Goal: Information Seeking & Learning: Find specific fact

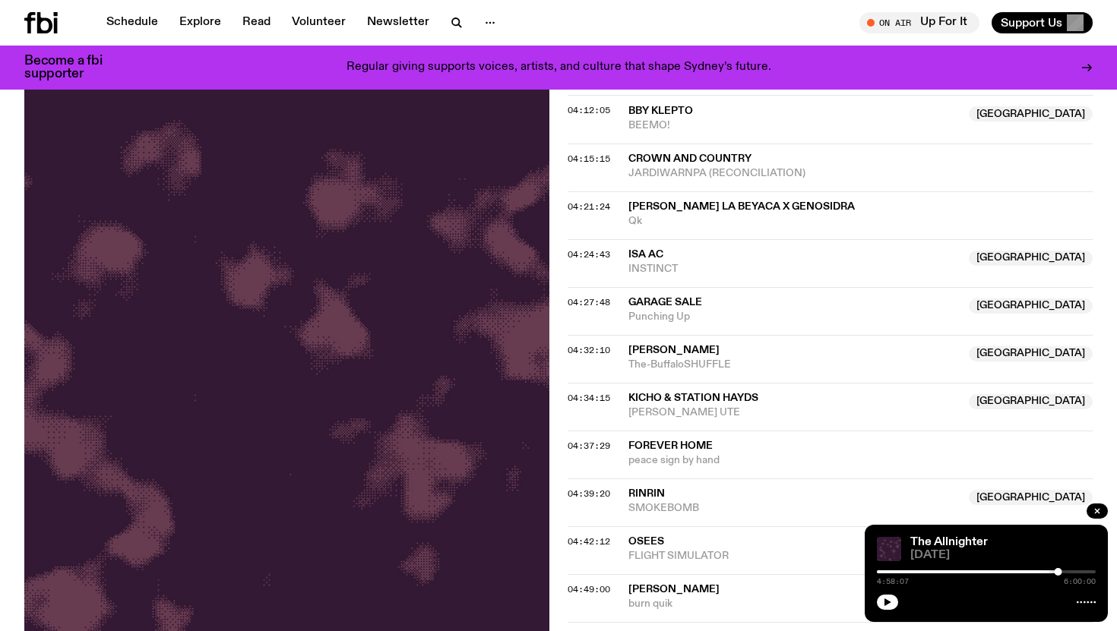
scroll to position [1348, 0]
drag, startPoint x: 719, startPoint y: 112, endPoint x: 628, endPoint y: 112, distance: 91.2
click at [628, 112] on div "04:12:05 Bby Klepto NSW BEEMO! [GEOGRAPHIC_DATA]" at bounding box center [830, 117] width 525 height 48
copy div "Bby Klepto"
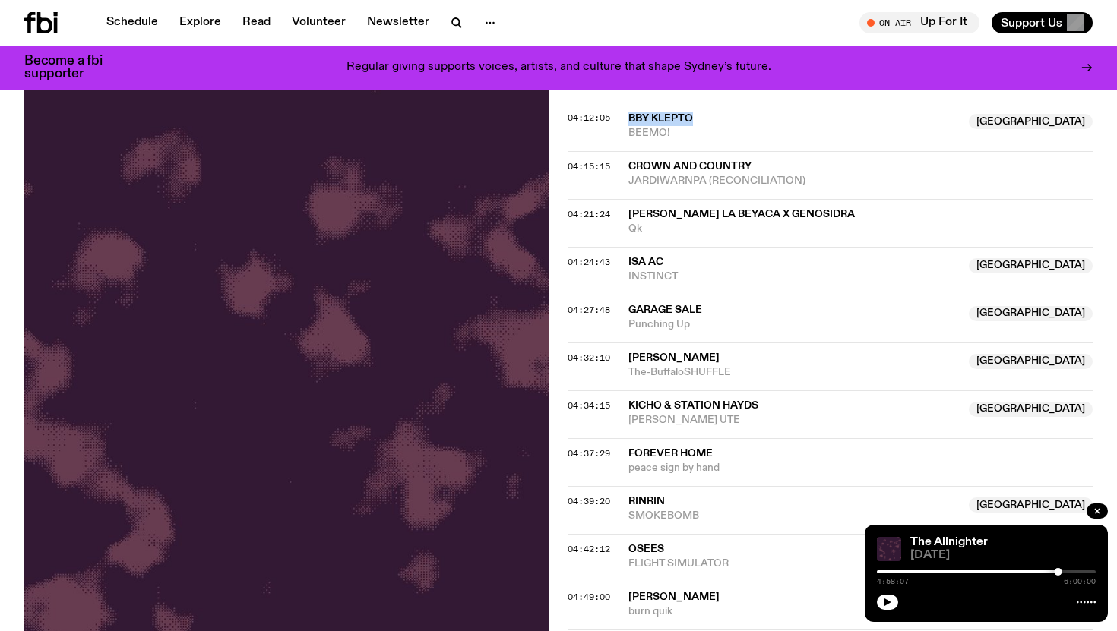
scroll to position [1330, 0]
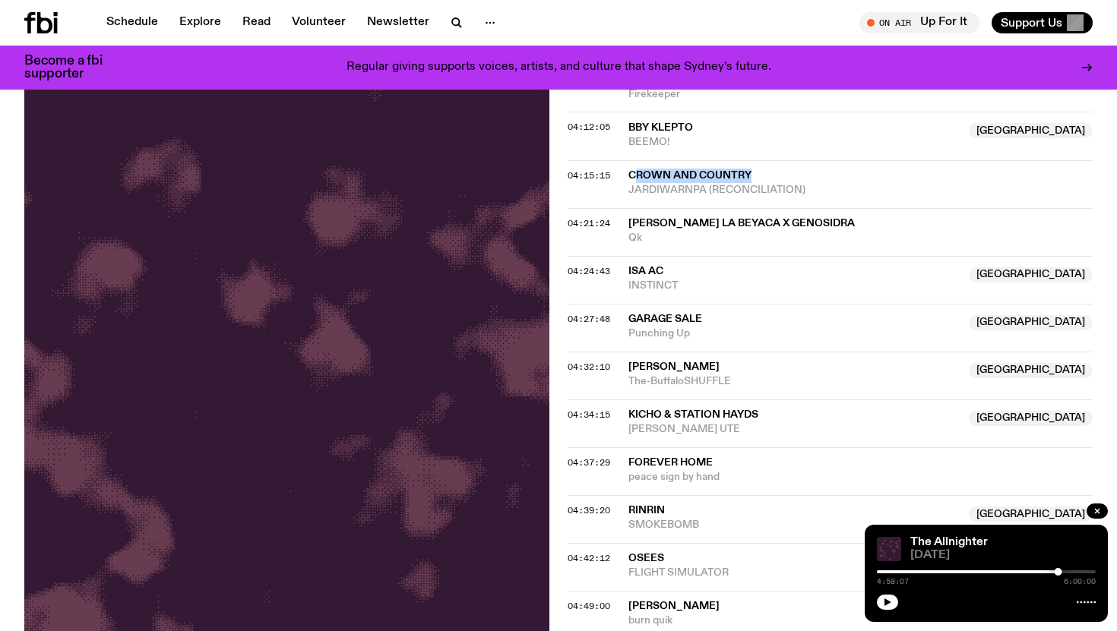
drag, startPoint x: 771, startPoint y: 175, endPoint x: 634, endPoint y: 178, distance: 137.6
click at [634, 178] on span "Crown and Country" at bounding box center [860, 176] width 464 height 14
click at [625, 192] on div "04:15:15 Crown and Country JARDIWARNPA (RECONCILIATION) Copied" at bounding box center [830, 184] width 525 height 48
drag, startPoint x: 629, startPoint y: 190, endPoint x: 811, endPoint y: 185, distance: 181.6
click at [811, 185] on span "JARDIWARNPA (RECONCILIATION)" at bounding box center [860, 190] width 464 height 14
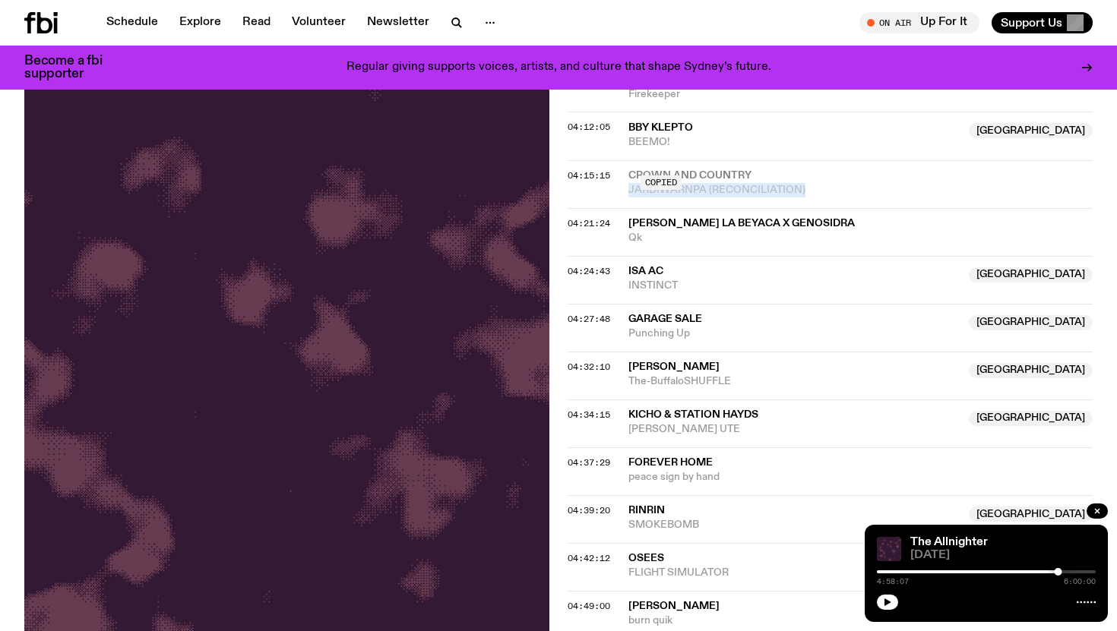
copy span "JARDIWARNPA (RECONCILIATION)"
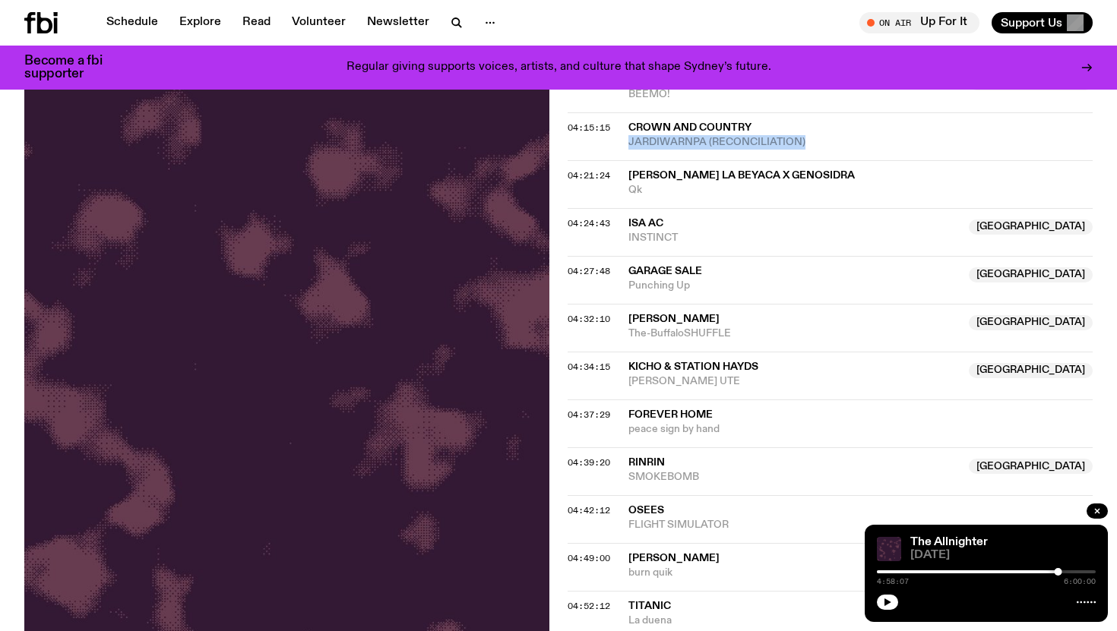
scroll to position [1379, 0]
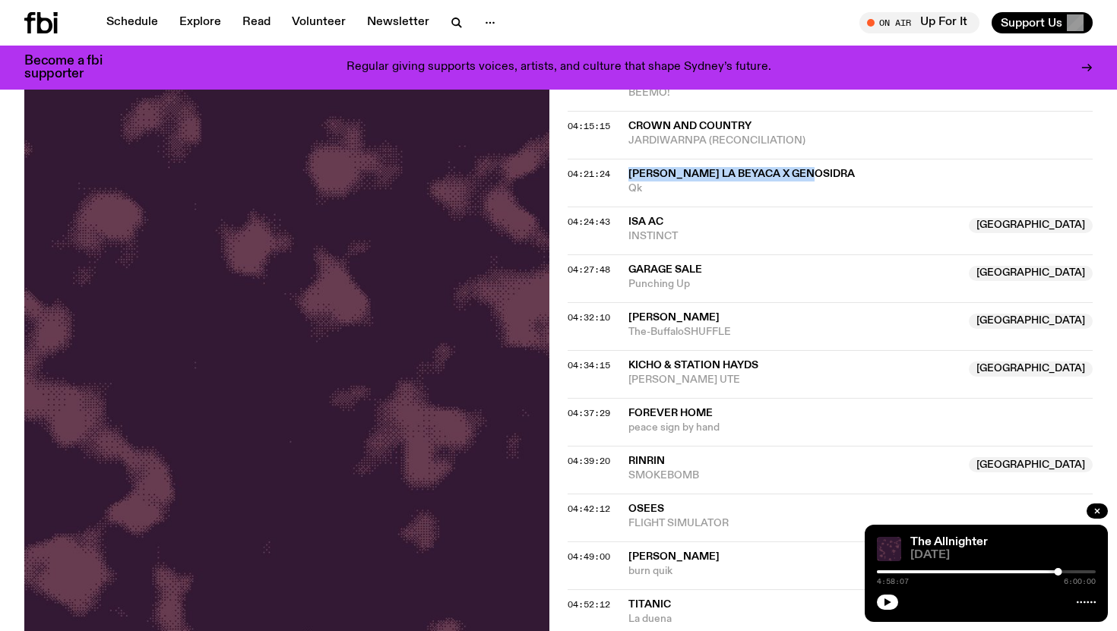
drag, startPoint x: 821, startPoint y: 176, endPoint x: 625, endPoint y: 180, distance: 196.1
click at [625, 180] on div "04:21:24 [PERSON_NAME] x Genosidra Qk" at bounding box center [830, 183] width 525 height 48
copy div "[PERSON_NAME] La Beyaca x Genosidra"
drag, startPoint x: 700, startPoint y: 218, endPoint x: 616, endPoint y: 222, distance: 83.7
click at [616, 222] on div "04:24:43 Isa ac Australia INSTINCT [GEOGRAPHIC_DATA]" at bounding box center [830, 231] width 525 height 48
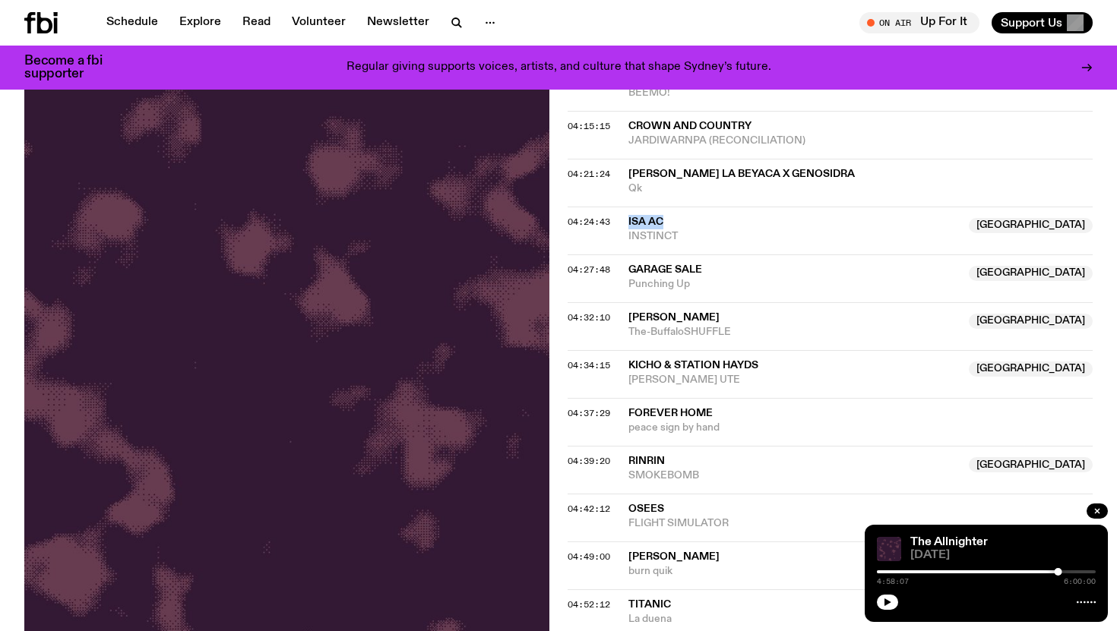
copy div "Isa ac"
drag, startPoint x: 722, startPoint y: 270, endPoint x: 648, endPoint y: 270, distance: 73.7
click at [648, 270] on span "Garage Sale" at bounding box center [793, 270] width 331 height 14
drag, startPoint x: 704, startPoint y: 321, endPoint x: 631, endPoint y: 321, distance: 73.7
click at [631, 321] on span "[PERSON_NAME]" at bounding box center [793, 318] width 331 height 14
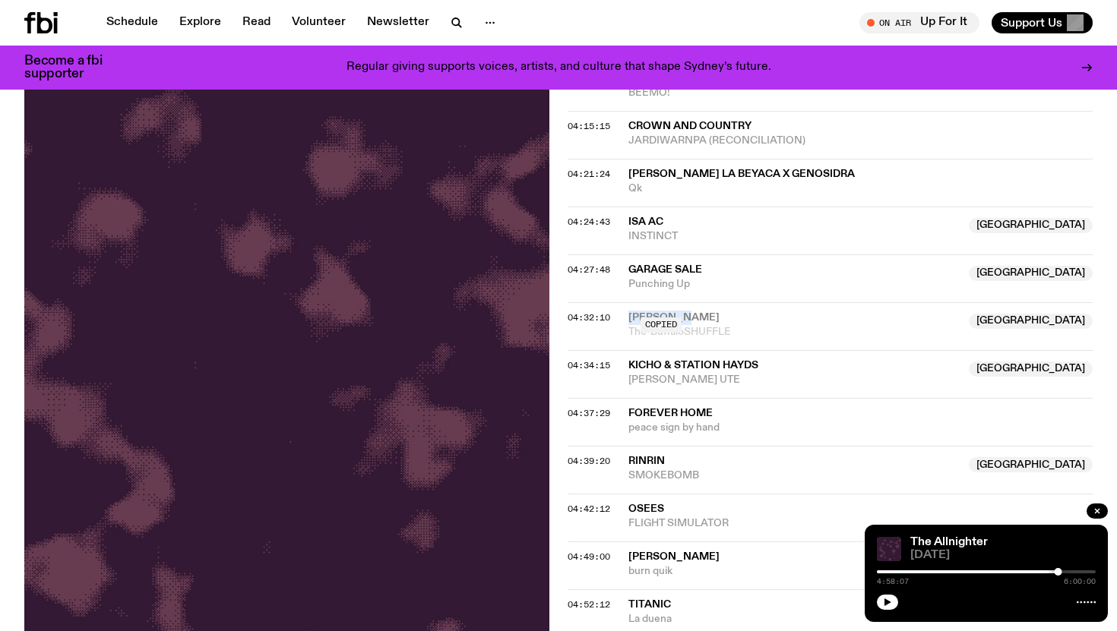
copy span "[PERSON_NAME]"
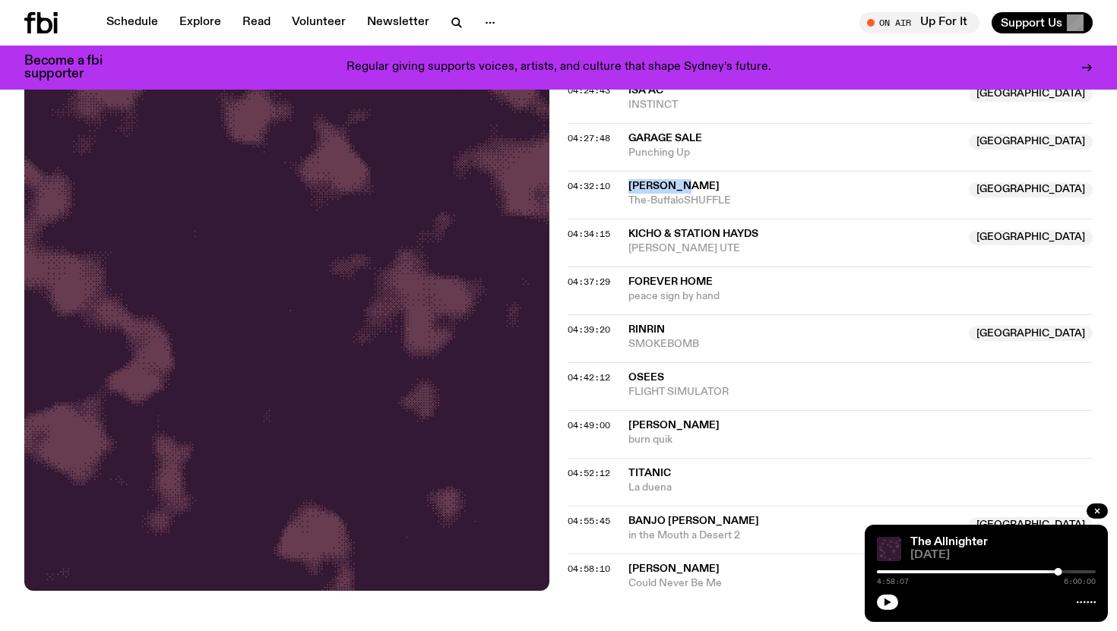
scroll to position [1510, 0]
drag, startPoint x: 709, startPoint y: 254, endPoint x: 624, endPoint y: 255, distance: 85.1
click at [624, 255] on div "04:34:15 KICHO & Station Hayds [GEOGRAPHIC_DATA] DYLANS UTE [GEOGRAPHIC_DATA]" at bounding box center [830, 244] width 525 height 48
copy span "[PERSON_NAME] UTE"
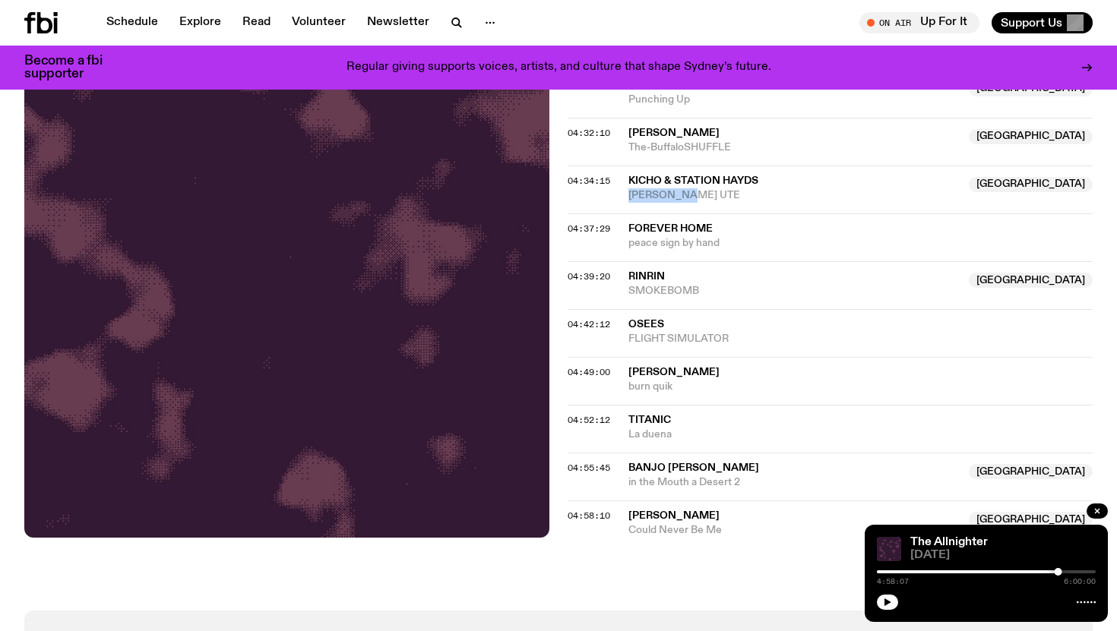
scroll to position [1573, 0]
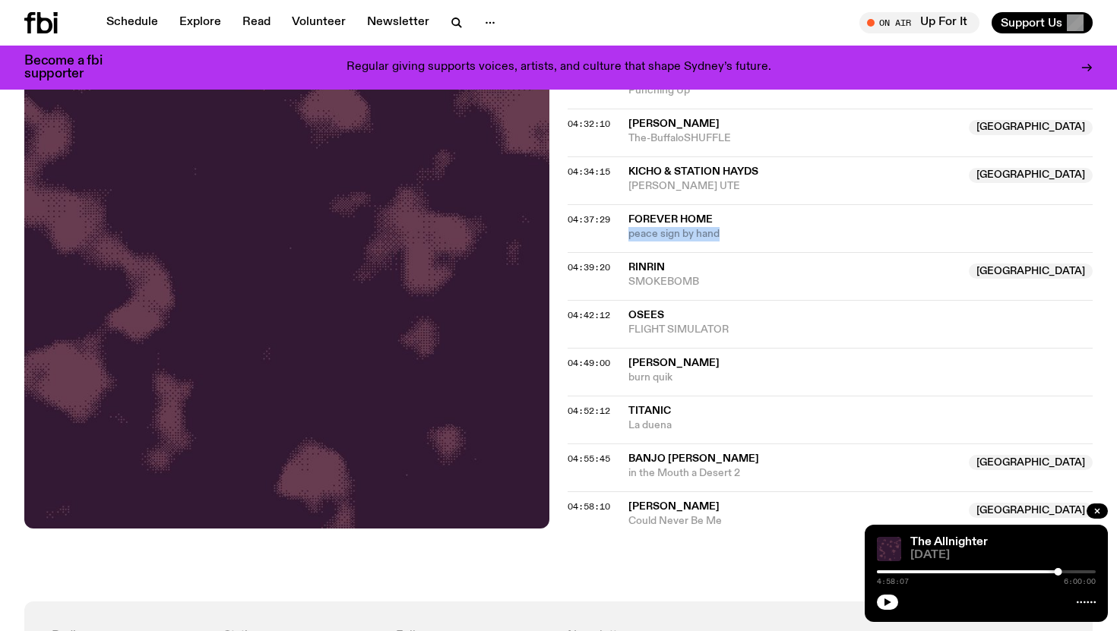
drag, startPoint x: 737, startPoint y: 238, endPoint x: 615, endPoint y: 238, distance: 121.6
click at [615, 238] on div "04:37:29 forever home peace sign by hand" at bounding box center [830, 228] width 525 height 48
drag, startPoint x: 726, startPoint y: 284, endPoint x: 616, endPoint y: 284, distance: 109.4
click at [616, 284] on div "04:39:20 RinRin Australia SMOKEBOMB [GEOGRAPHIC_DATA]" at bounding box center [830, 276] width 525 height 48
drag, startPoint x: 681, startPoint y: 429, endPoint x: 609, endPoint y: 429, distance: 72.2
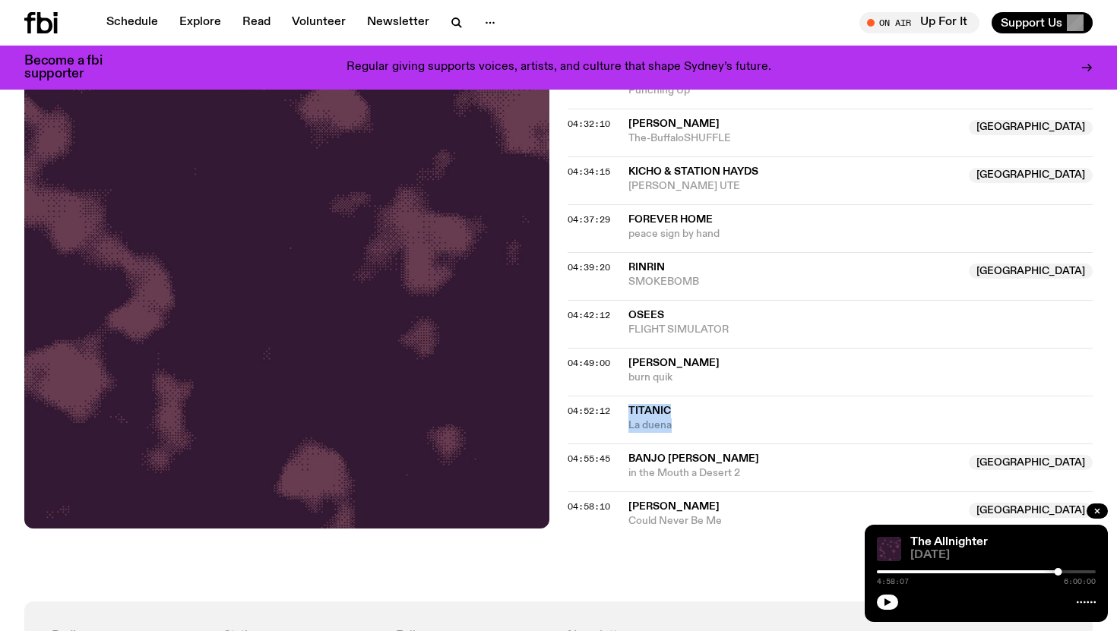
click at [609, 429] on div "04:52:12 Titanic La duena" at bounding box center [830, 420] width 525 height 48
copy div "Titanic La duena"
drag, startPoint x: 748, startPoint y: 477, endPoint x: 618, endPoint y: 478, distance: 129.9
click at [618, 478] on div "04:55:45 Banjo [PERSON_NAME] NSW in the Mouth a Desert 2 NSW" at bounding box center [830, 468] width 525 height 48
copy span "in the Mouth a Desert 2"
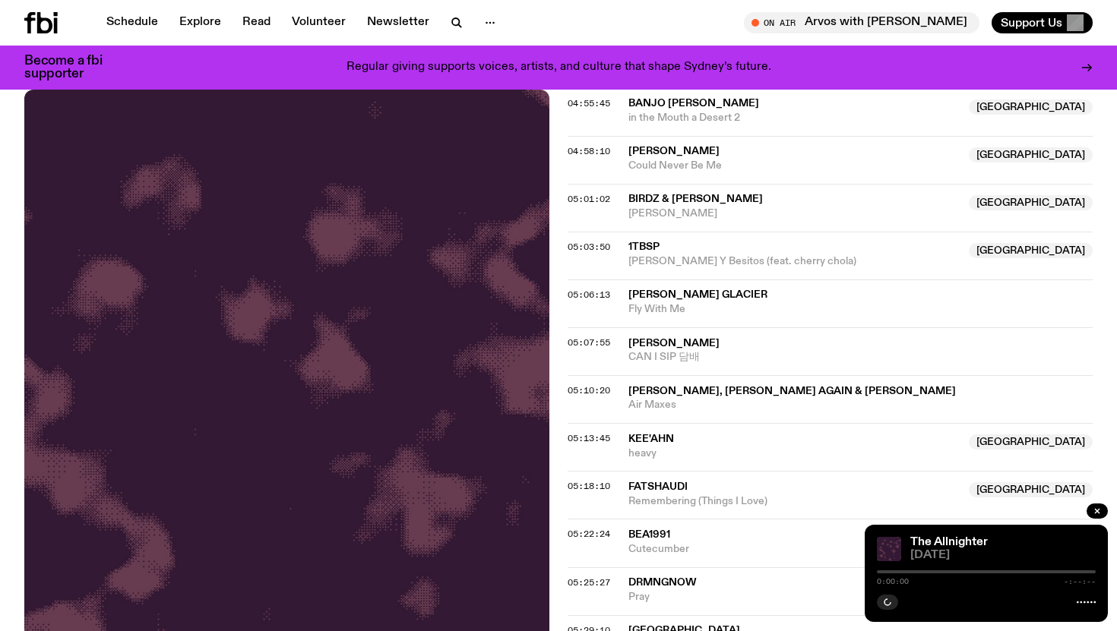
scroll to position [1930, 0]
drag, startPoint x: 773, startPoint y: 198, endPoint x: 628, endPoint y: 199, distance: 145.9
click at [628, 199] on span "Birdz & [PERSON_NAME]" at bounding box center [793, 198] width 331 height 14
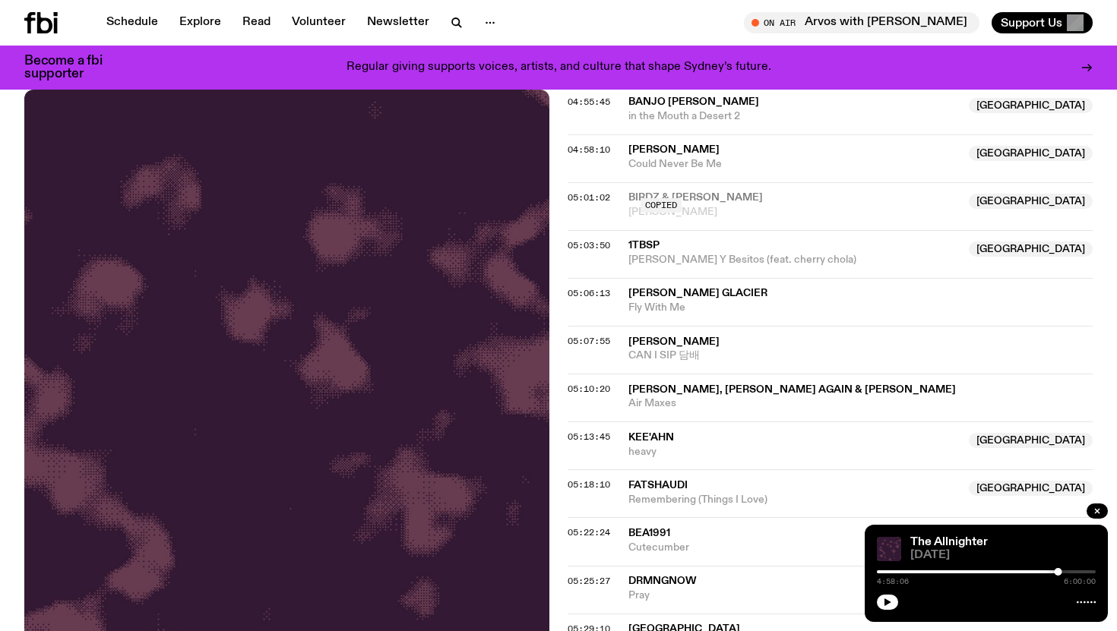
click at [617, 217] on div "05:01:02 Birdz & [PERSON_NAME] Australia [PERSON_NAME] Copied [GEOGRAPHIC_DATA]" at bounding box center [830, 206] width 525 height 48
drag, startPoint x: 626, startPoint y: 209, endPoint x: 743, endPoint y: 207, distance: 117.0
click at [743, 207] on div "05:01:02 Birdz & [PERSON_NAME] Australia [PERSON_NAME] [GEOGRAPHIC_DATA]" at bounding box center [830, 206] width 525 height 48
copy span "[PERSON_NAME]"
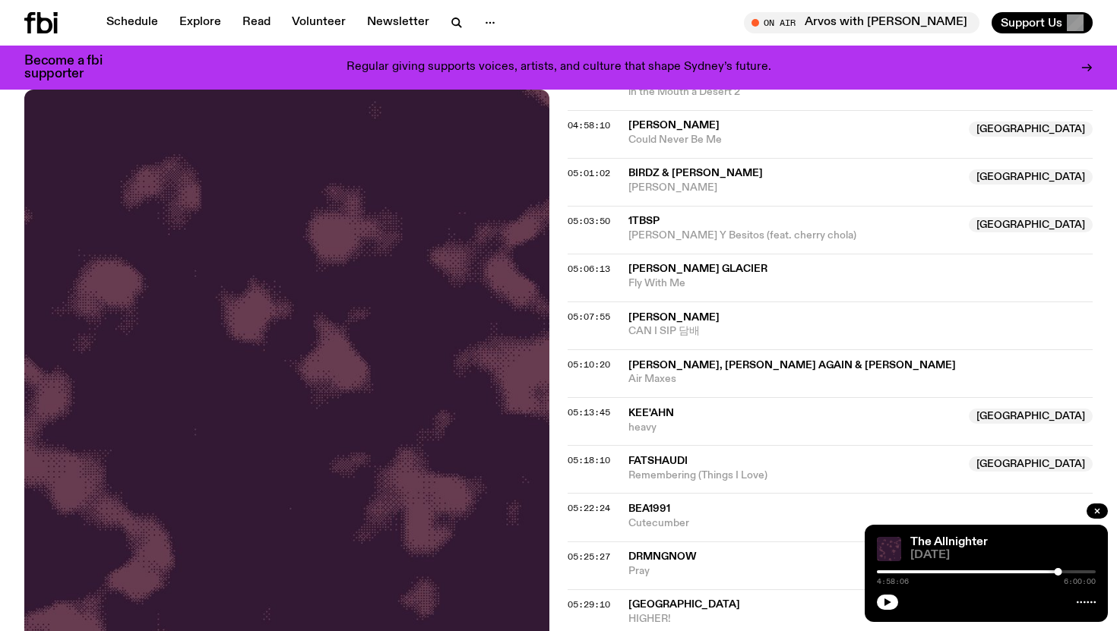
scroll to position [1956, 0]
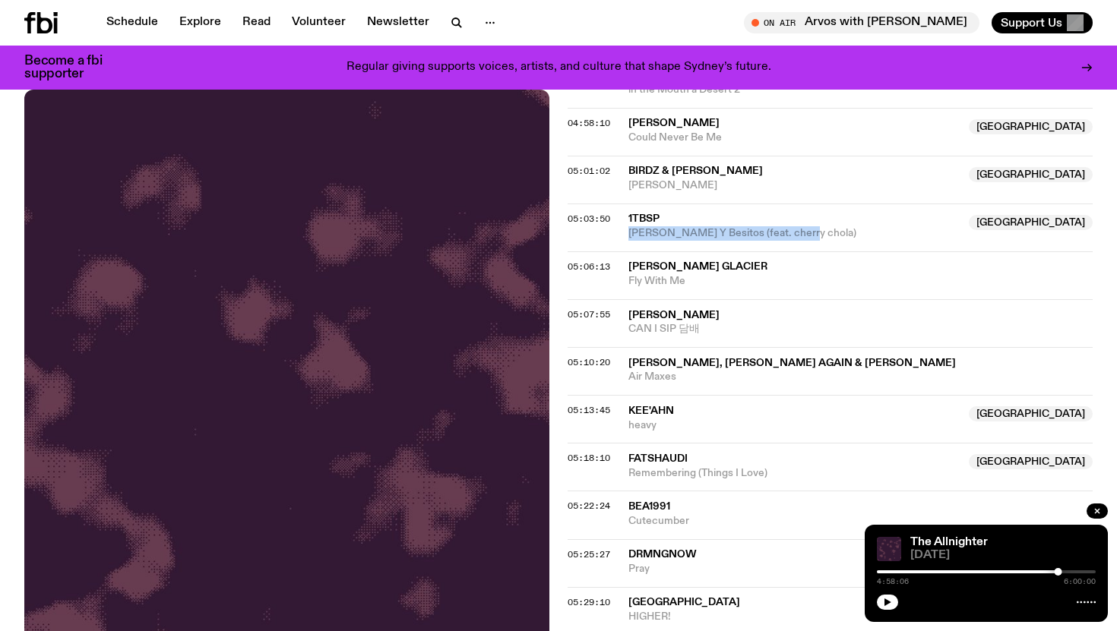
drag, startPoint x: 626, startPoint y: 239, endPoint x: 815, endPoint y: 236, distance: 189.2
click at [815, 237] on div "05:03:50 1tbsp Australia Rosas Y Besitos (feat. cherry chola) Australia" at bounding box center [830, 228] width 525 height 48
copy span "Rosas Y Besitos (feat. cherry chola)"
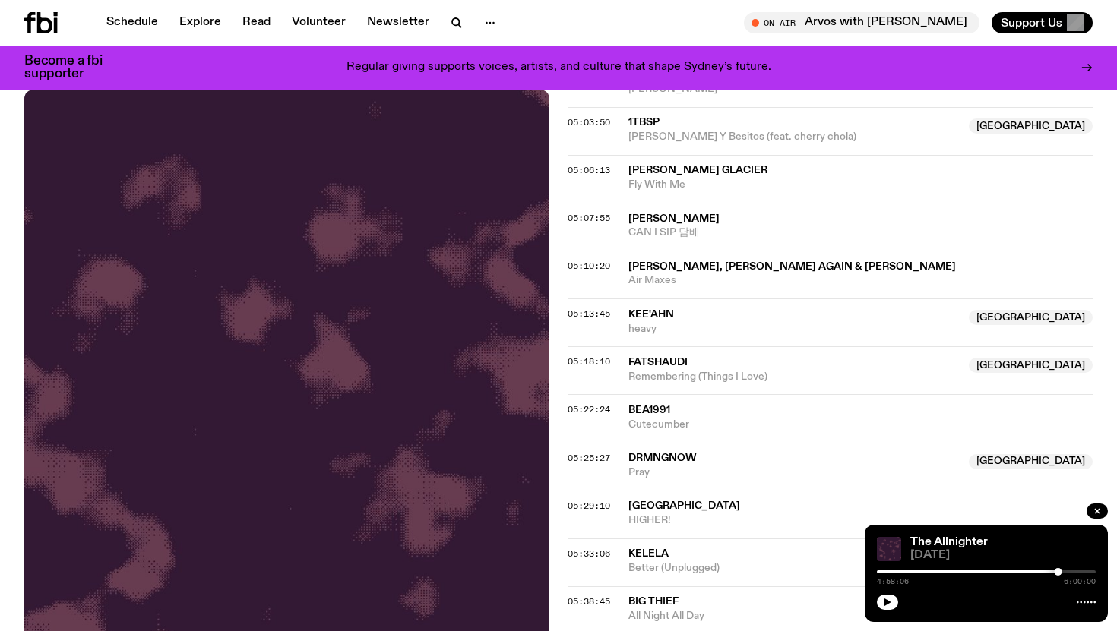
drag, startPoint x: 704, startPoint y: 187, endPoint x: 618, endPoint y: 192, distance: 85.3
click at [618, 192] on div "05:06:13 John Glacier Fly With Me" at bounding box center [830, 179] width 525 height 48
drag, startPoint x: 701, startPoint y: 232, endPoint x: 618, endPoint y: 232, distance: 82.8
click at [618, 232] on div "05:07:55 Effie CAN I SIP 담배" at bounding box center [830, 227] width 525 height 48
copy div "Effie CAN I SIP 담배"
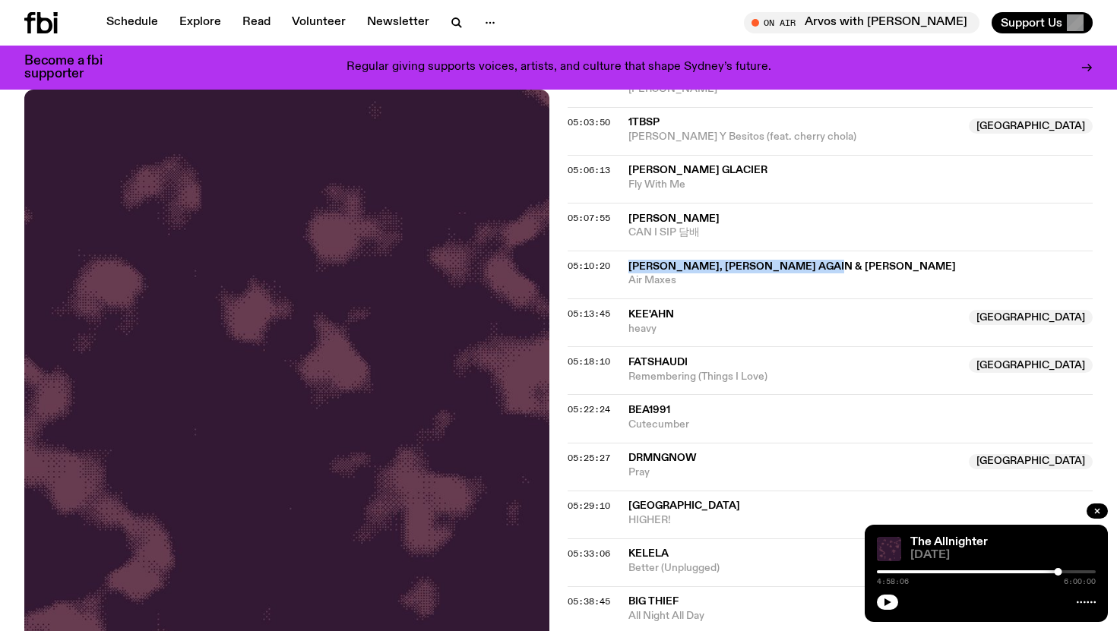
drag, startPoint x: 845, startPoint y: 269, endPoint x: 626, endPoint y: 263, distance: 218.9
click at [626, 263] on div "05:10:20 KETTAMA, Fred Again & Shady Nasty Air Maxes" at bounding box center [830, 275] width 525 height 48
copy div "KETTAMA, Fred Again & Shady Nasty"
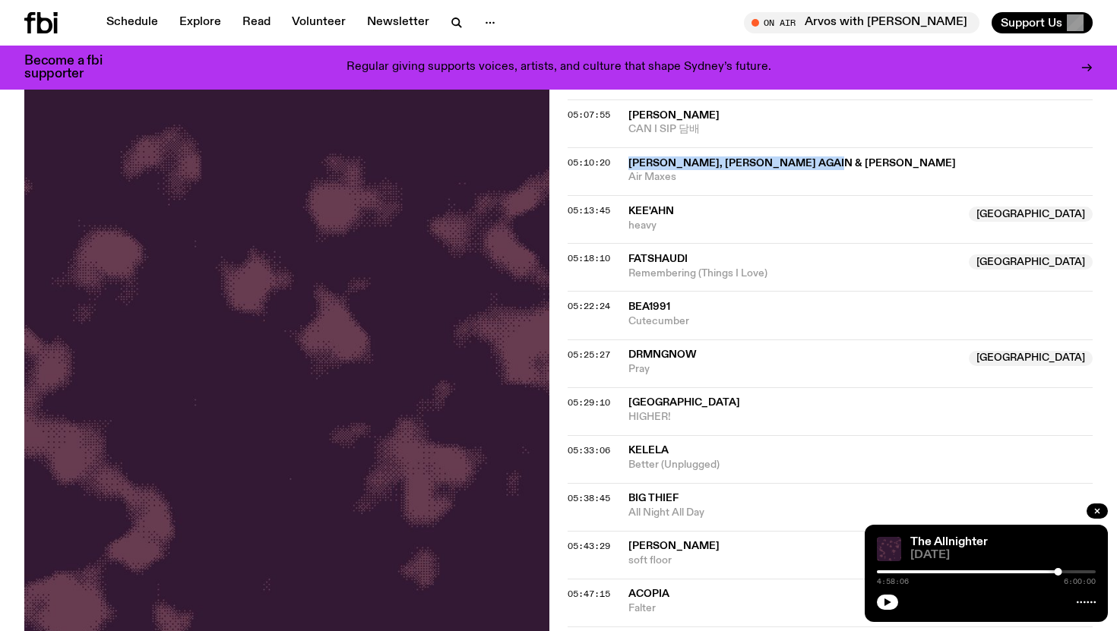
scroll to position [2156, 0]
drag, startPoint x: 682, startPoint y: 210, endPoint x: 624, endPoint y: 225, distance: 60.4
click at [624, 225] on div "05:13:45 Kee'ahn NSW heavy NSW" at bounding box center [830, 220] width 525 height 48
drag, startPoint x: 658, startPoint y: 226, endPoint x: 619, endPoint y: 214, distance: 40.6
click at [619, 214] on div "05:13:45 Kee'ahn NSW heavy NSW" at bounding box center [830, 220] width 525 height 48
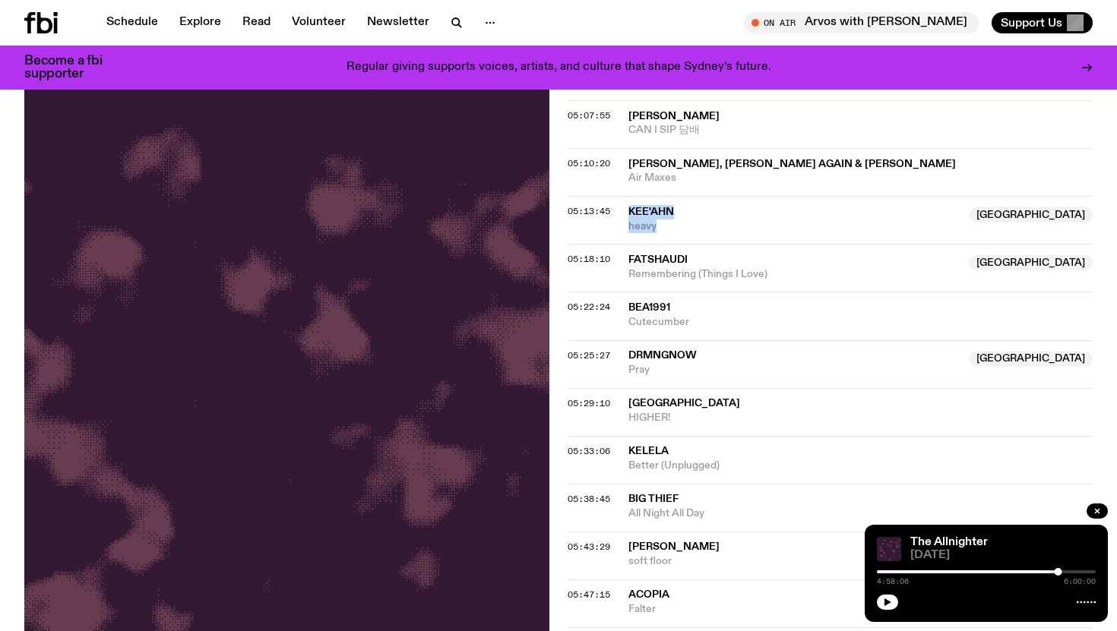
copy div "Kee'ahn NSW heavy"
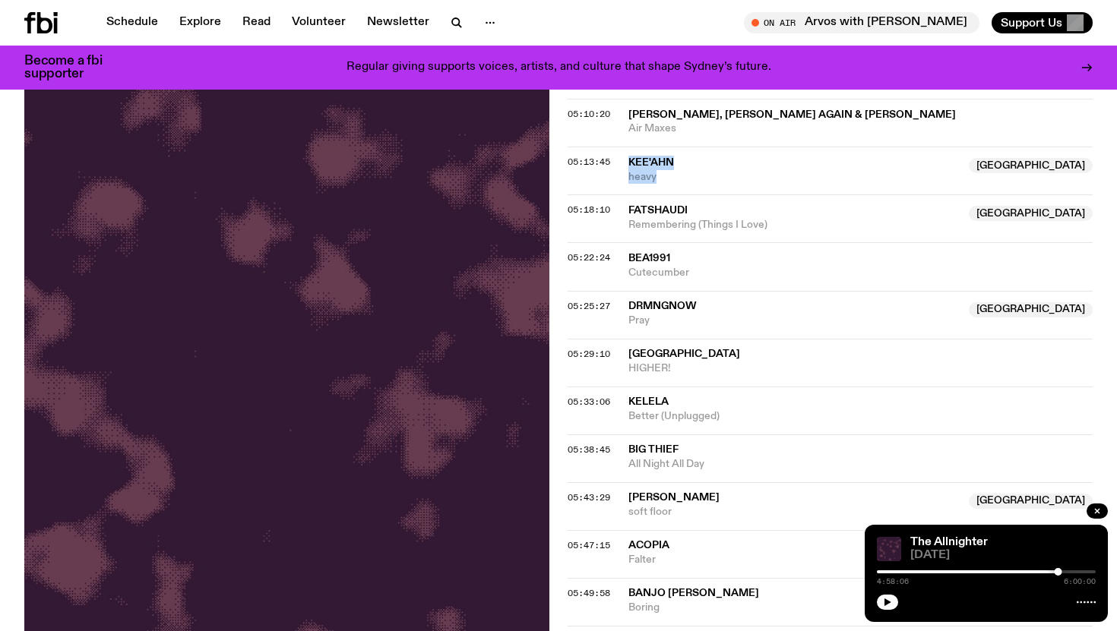
scroll to position [2237, 0]
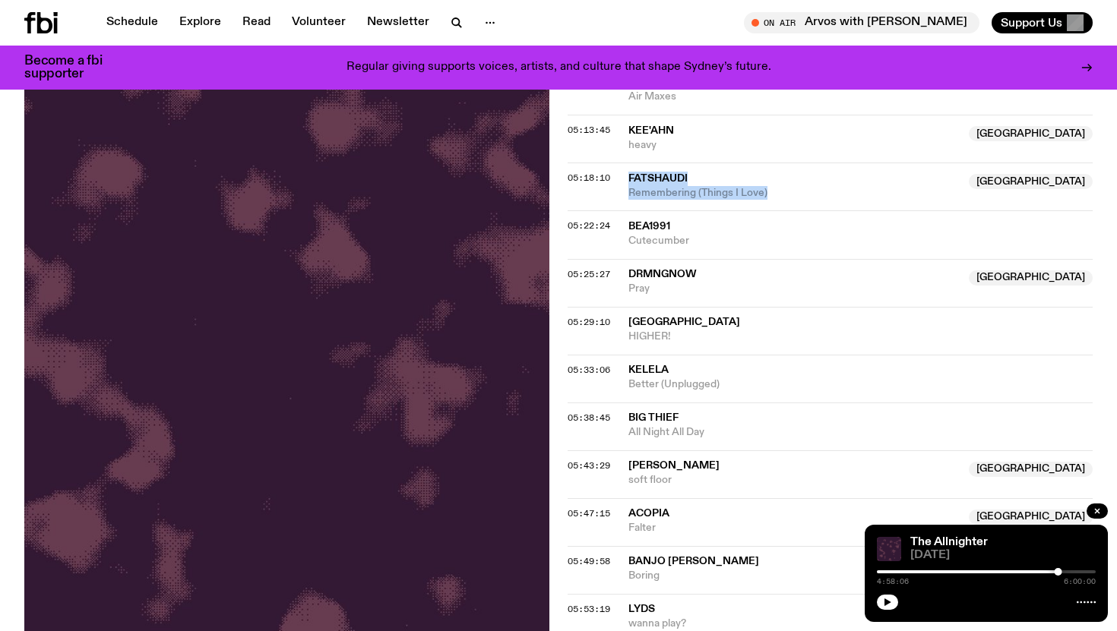
drag, startPoint x: 802, startPoint y: 195, endPoint x: 620, endPoint y: 180, distance: 183.0
click at [620, 180] on div "05:18:10 Fatshaudi Australia Remembering (Things I Love) Australia" at bounding box center [830, 187] width 525 height 48
copy div "Fatshaudi Australia Remembering (Things I Love)"
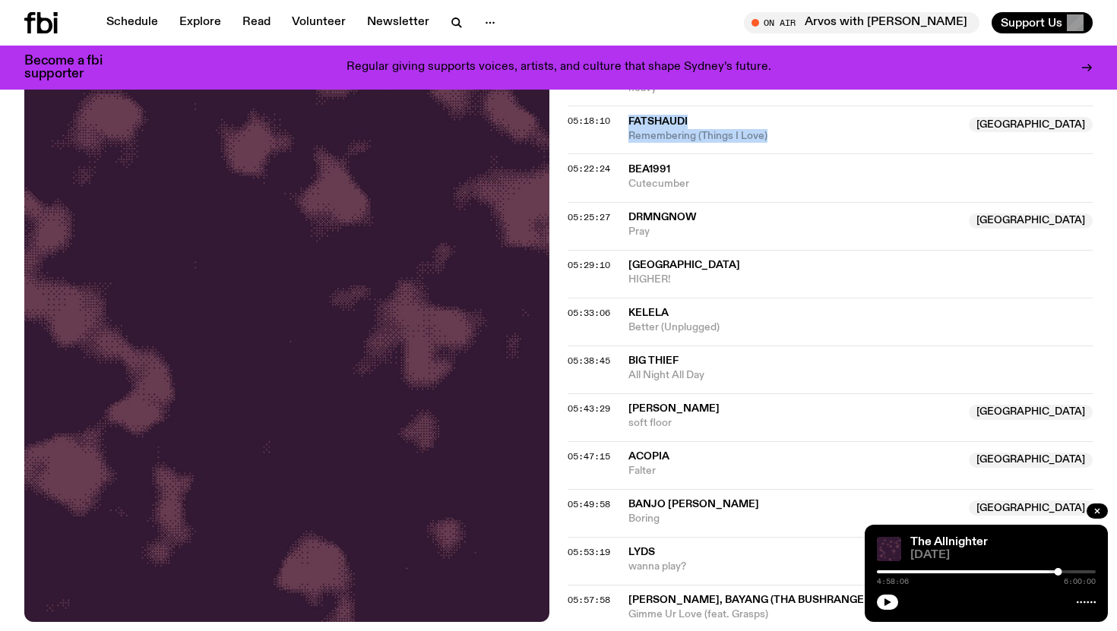
scroll to position [2295, 0]
drag, startPoint x: 704, startPoint y: 185, endPoint x: 625, endPoint y: 166, distance: 81.1
click at [625, 166] on div "05:22:24 BEA1991 Cutecumber" at bounding box center [830, 177] width 525 height 48
copy div "BEA1991 Cutecumber"
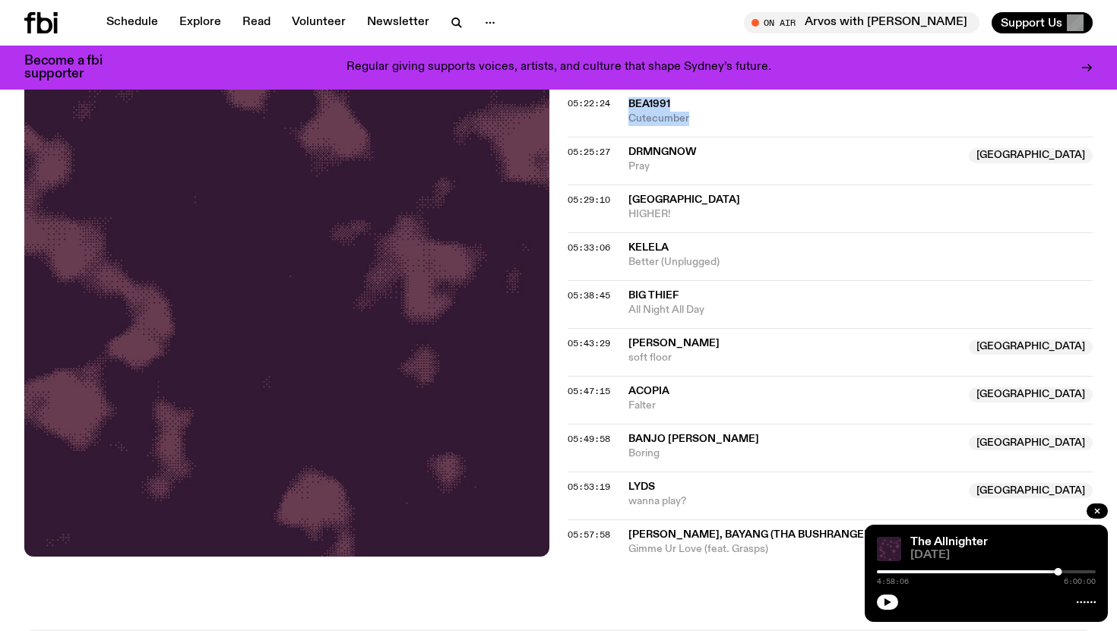
scroll to position [2349, 0]
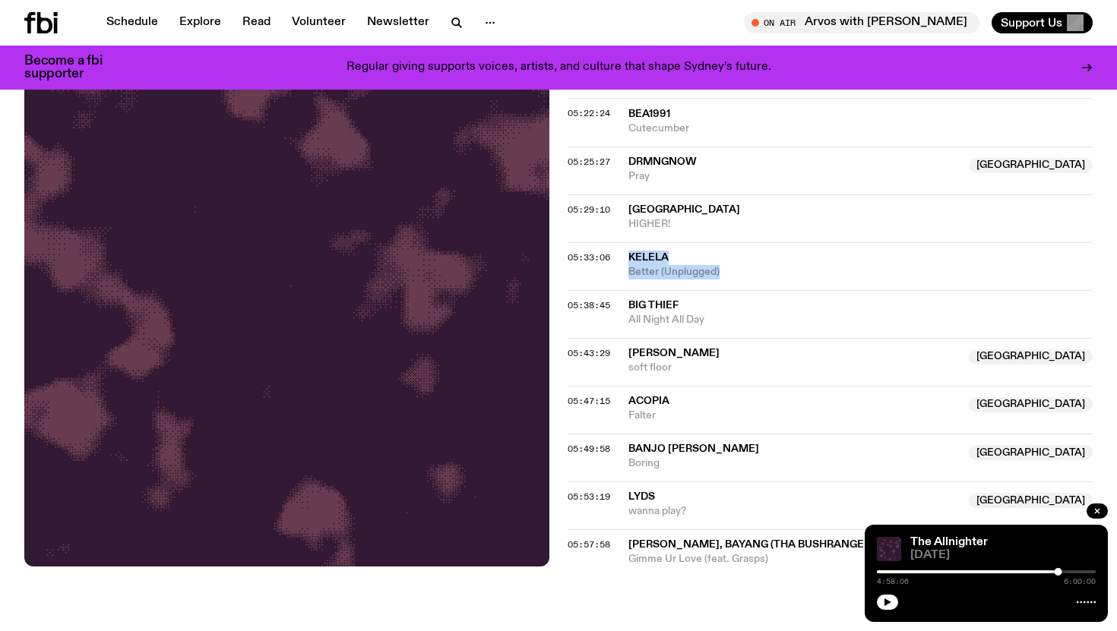
drag, startPoint x: 736, startPoint y: 274, endPoint x: 622, endPoint y: 258, distance: 115.1
click at [622, 258] on div "05:33:06 Kelela Better (Unplugged)" at bounding box center [830, 266] width 525 height 48
copy div "Kelela Better (Unplugged)"
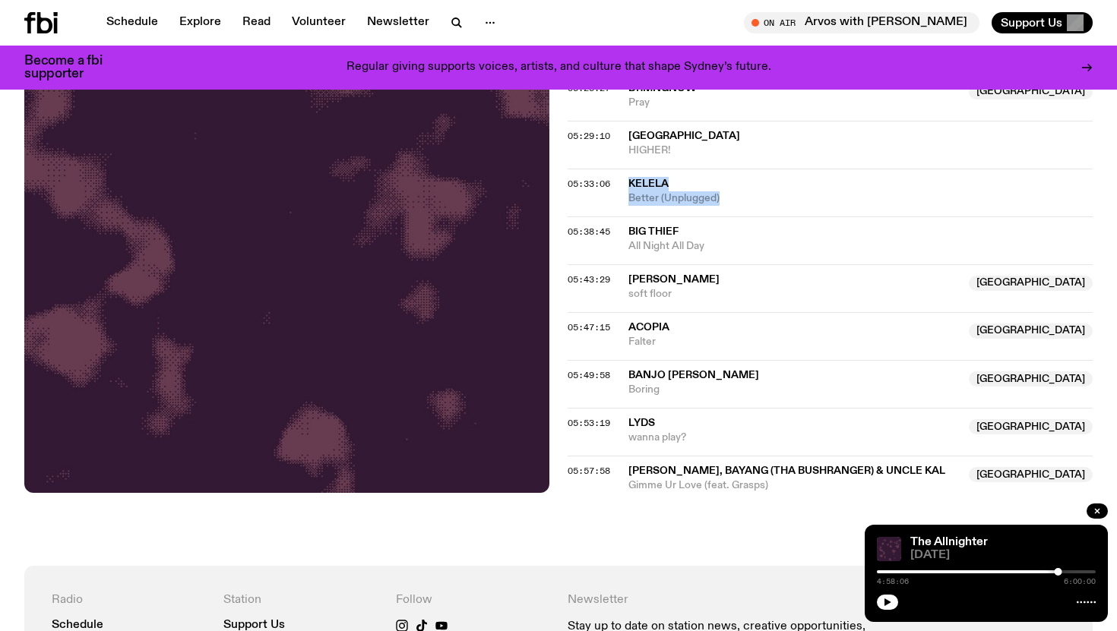
scroll to position [2435, 0]
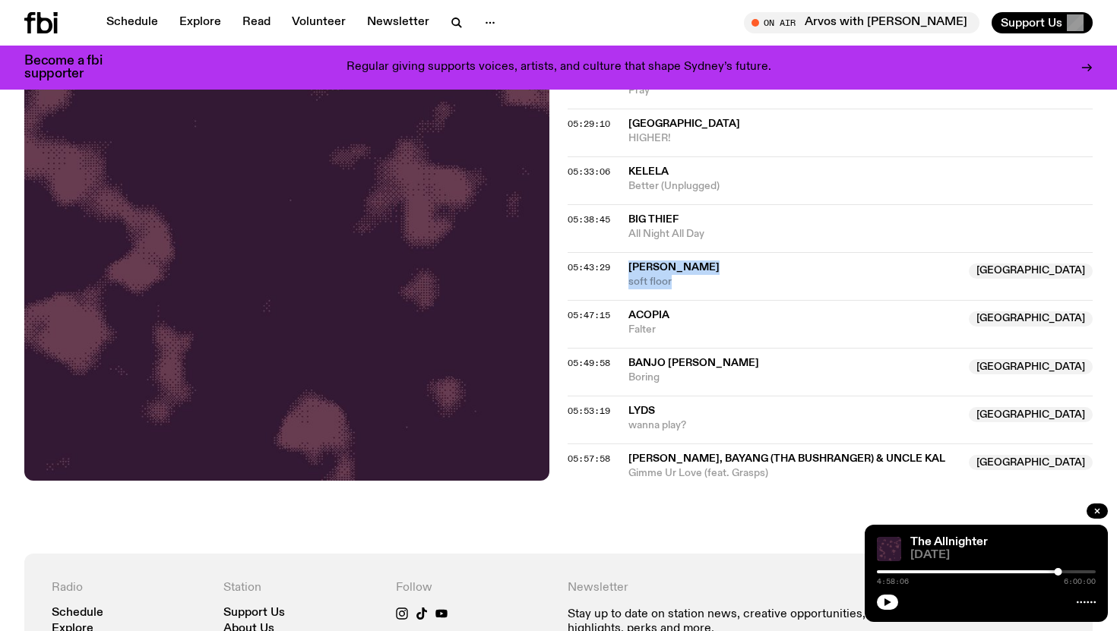
drag, startPoint x: 698, startPoint y: 285, endPoint x: 630, endPoint y: 271, distance: 69.7
click at [630, 271] on div "Beryl NSW soft floor" at bounding box center [793, 275] width 331 height 29
copy div "Beryl NSW soft floor"
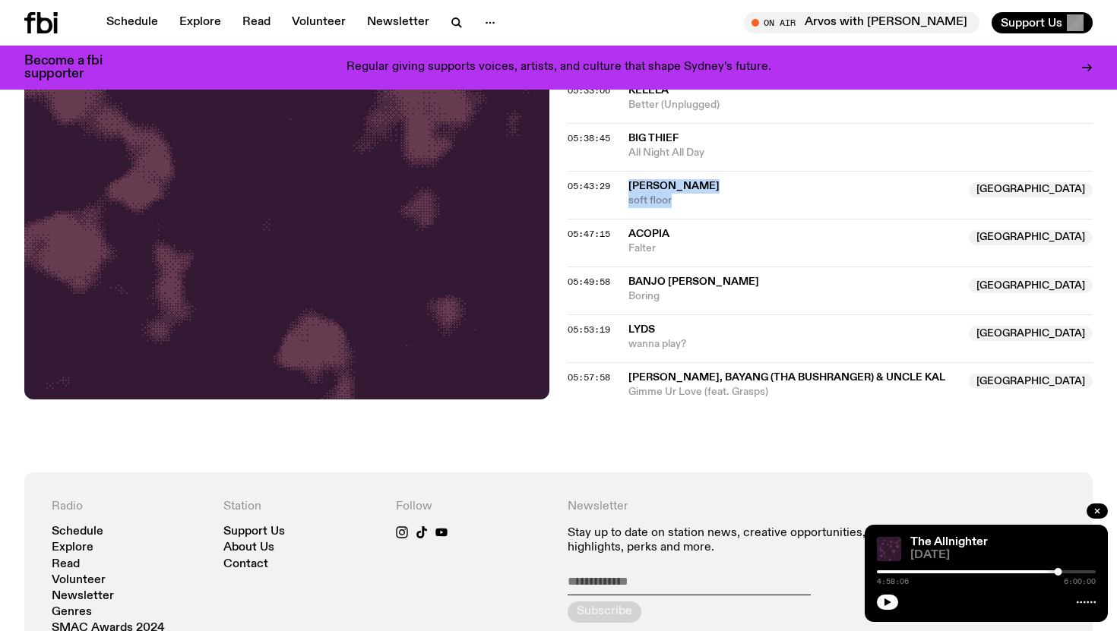
scroll to position [2517, 0]
drag, startPoint x: 670, startPoint y: 249, endPoint x: 628, endPoint y: 230, distance: 46.6
click at [628, 230] on div "05:47:15 Acopia Australia Falter Australia" at bounding box center [830, 242] width 525 height 48
copy div "Acopia Australia Falter"
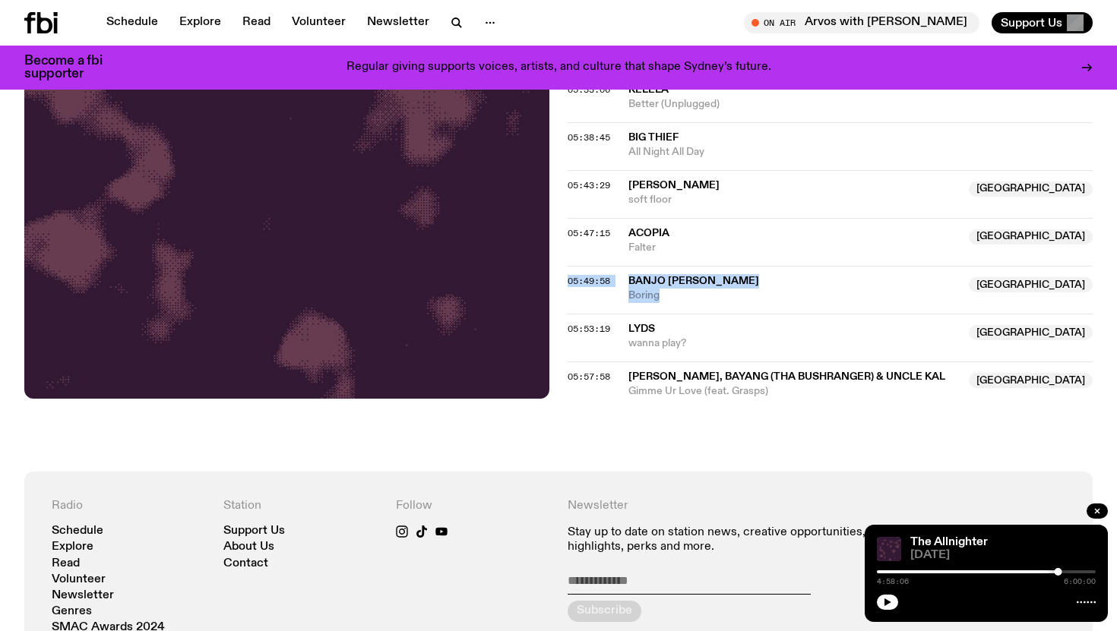
drag, startPoint x: 712, startPoint y: 299, endPoint x: 627, endPoint y: 276, distance: 88.3
click at [627, 276] on div "05:49:58 Banjo Ulysses NSW Boring NSW" at bounding box center [830, 290] width 525 height 48
click at [669, 299] on span "Boring" at bounding box center [793, 296] width 331 height 14
drag, startPoint x: 697, startPoint y: 343, endPoint x: 626, endPoint y: 327, distance: 73.0
click at [626, 327] on div "05:53:19 Lyds NSW wanna play? NSW" at bounding box center [830, 338] width 525 height 48
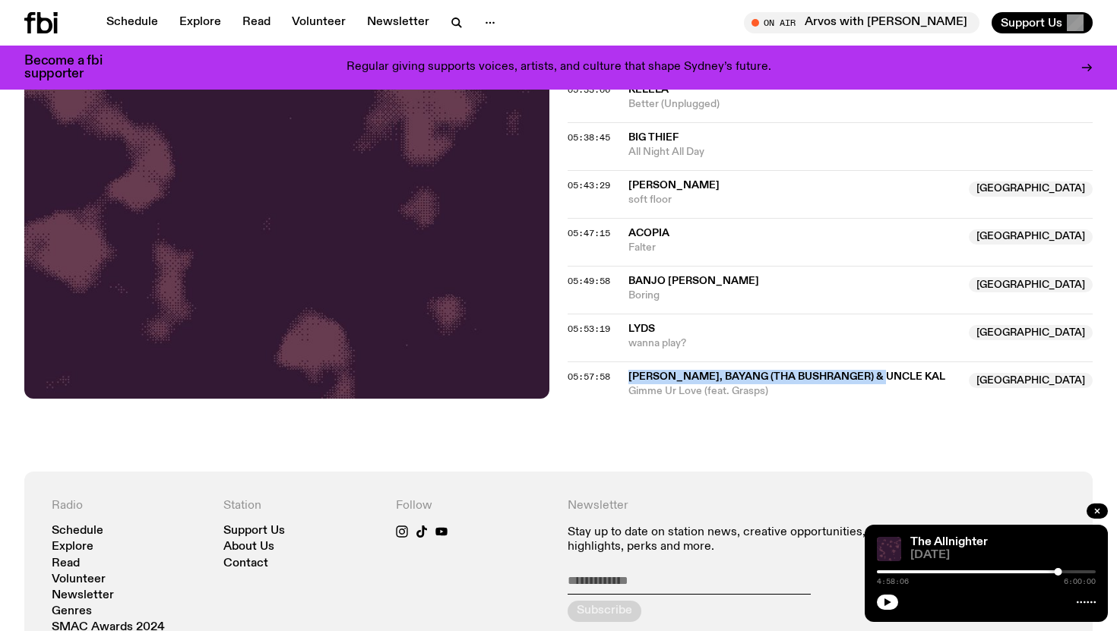
drag, startPoint x: 895, startPoint y: 376, endPoint x: 631, endPoint y: 375, distance: 264.4
click at [631, 375] on span "Sevy, BAYANG (tha Bushranger) & Uncle Kal" at bounding box center [793, 377] width 331 height 14
